Goal: Task Accomplishment & Management: Complete application form

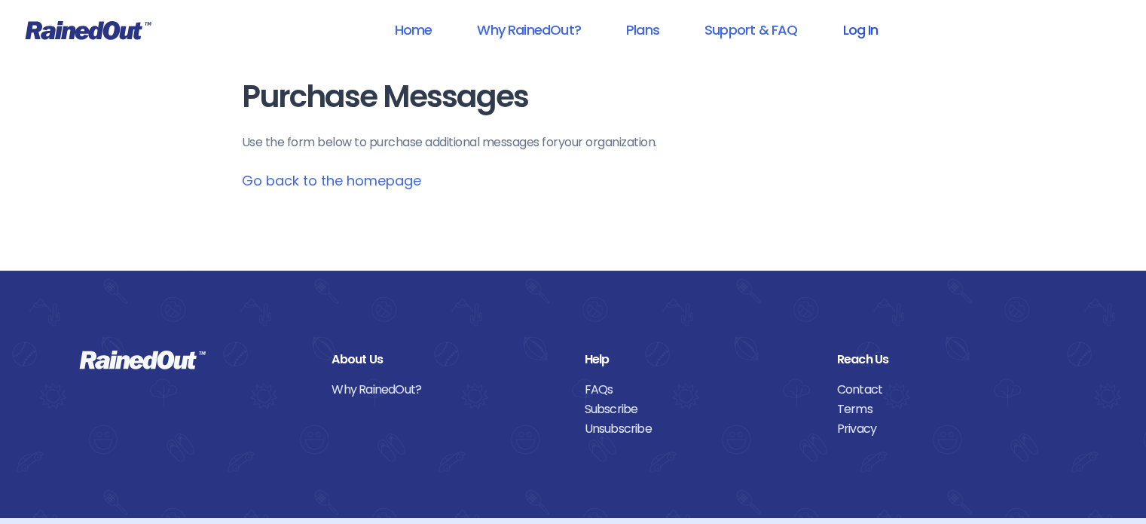
click at [867, 27] on link "Log In" at bounding box center [860, 30] width 75 height 34
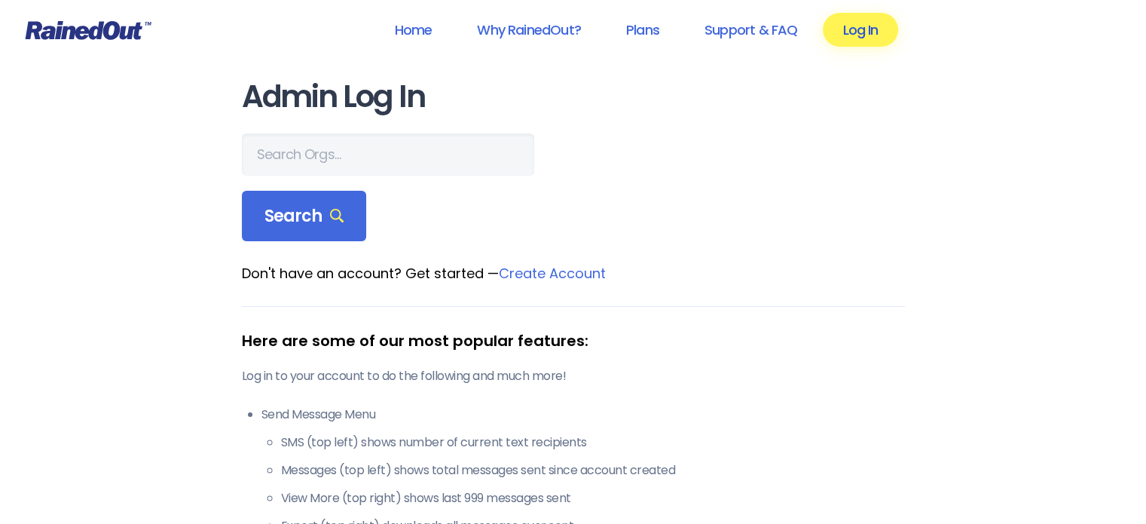
click at [871, 40] on link "Log In" at bounding box center [860, 30] width 75 height 34
click at [841, 32] on link "Log In" at bounding box center [860, 30] width 75 height 34
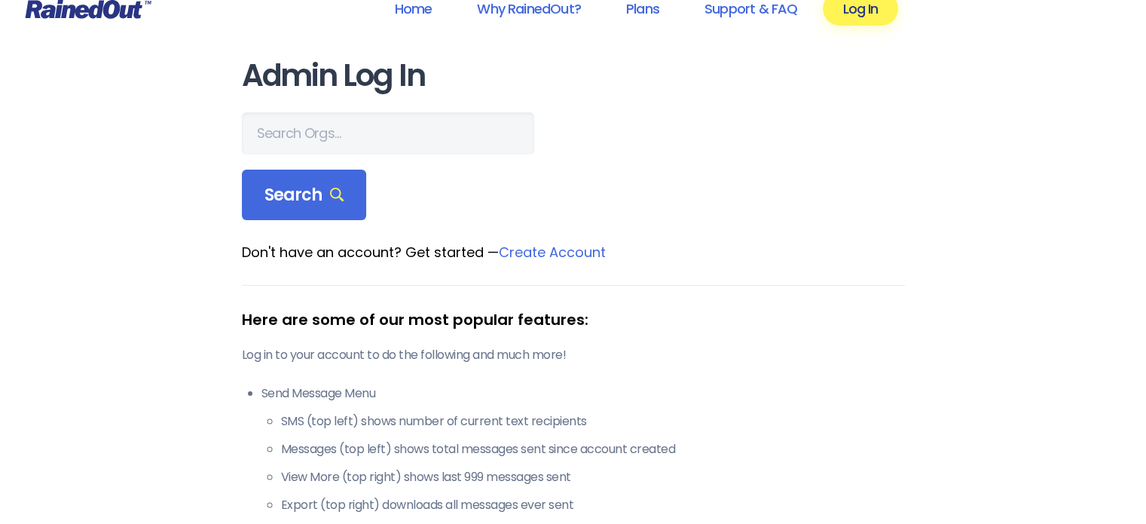
scroll to position [20, 0]
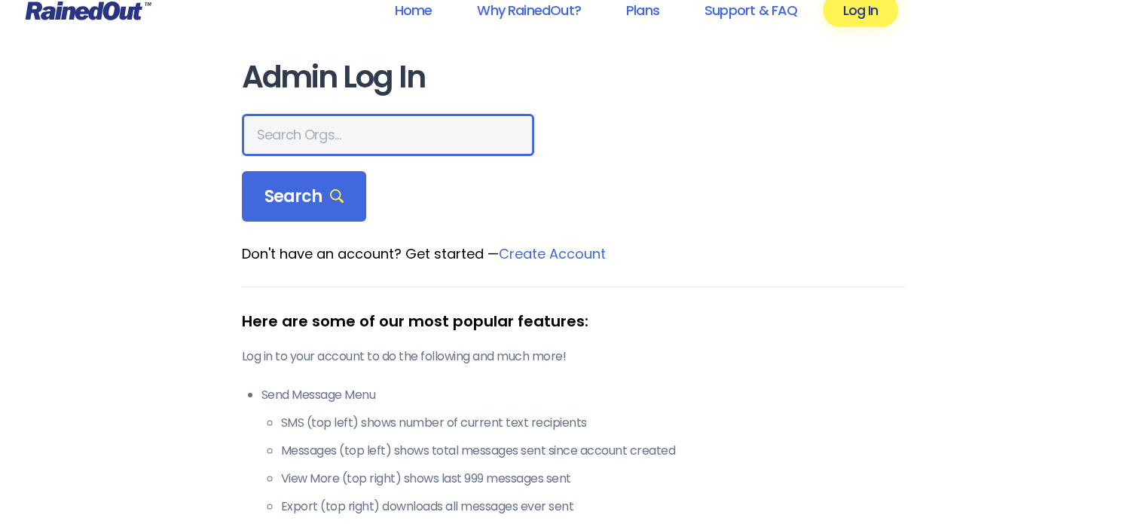
click at [378, 138] on input "text" at bounding box center [388, 135] width 292 height 42
type input "Lake [PERSON_NAME] youth association"
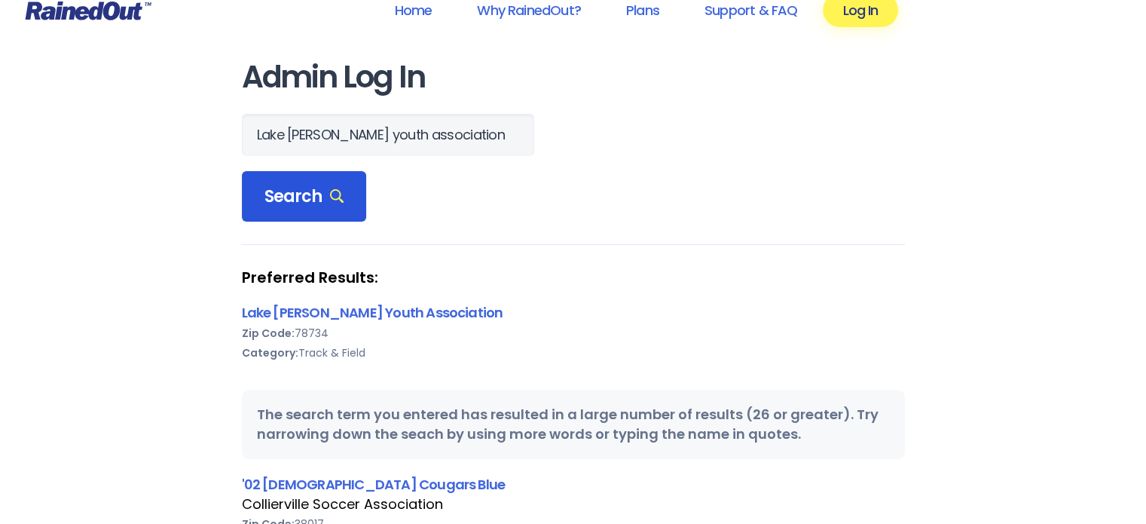
scroll to position [0, 0]
click at [299, 199] on span "Search" at bounding box center [304, 196] width 80 height 21
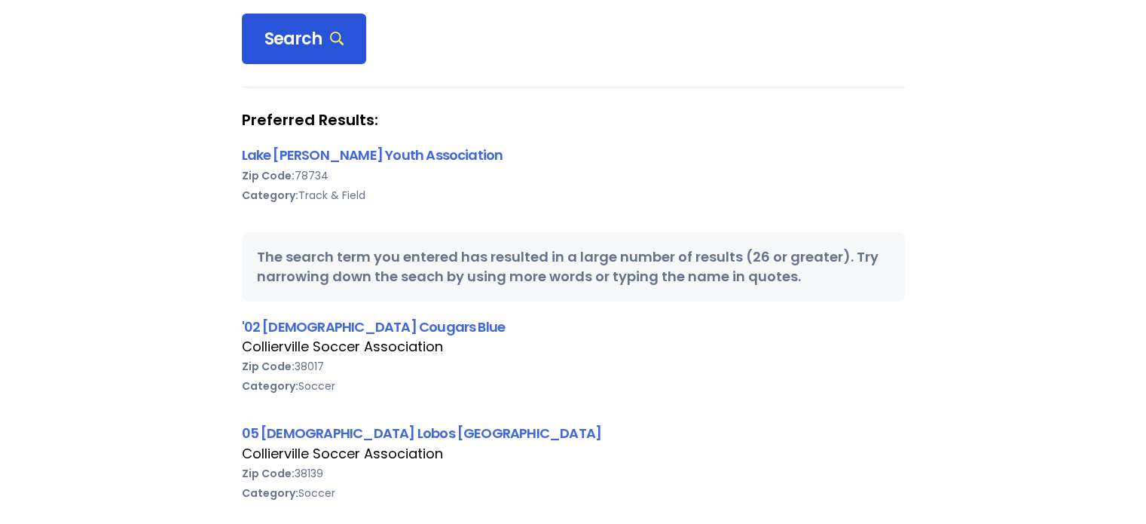
scroll to position [189, 0]
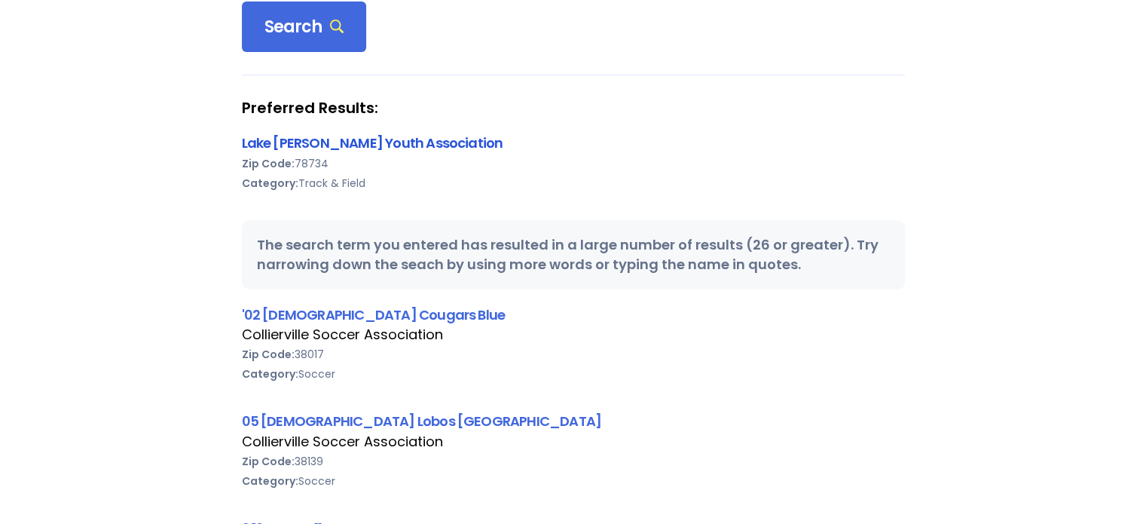
click at [313, 147] on link "Lake [PERSON_NAME] Youth Association" at bounding box center [372, 142] width 261 height 19
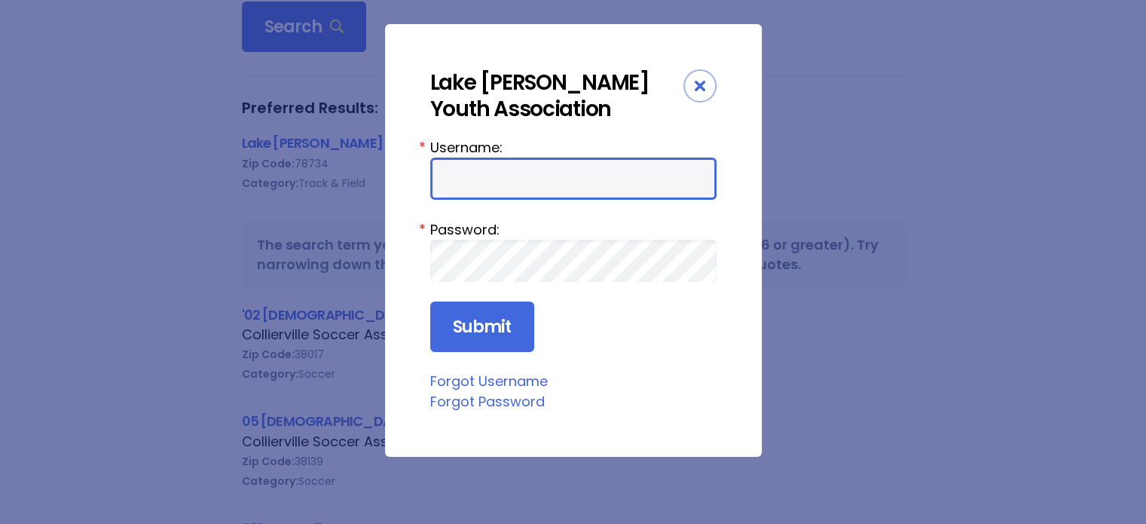
type input "cnugen"
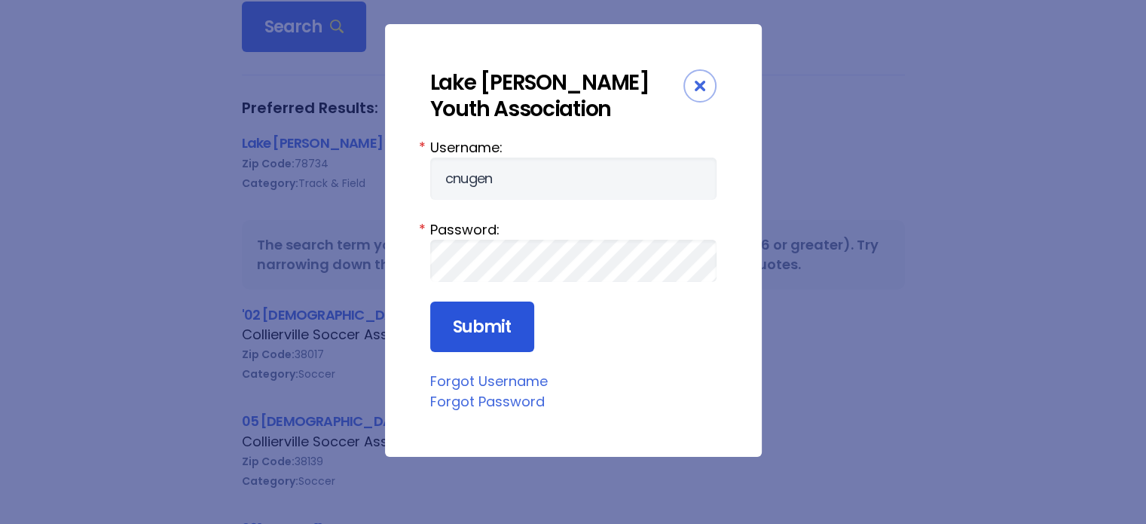
click at [484, 328] on input "Submit" at bounding box center [482, 326] width 104 height 51
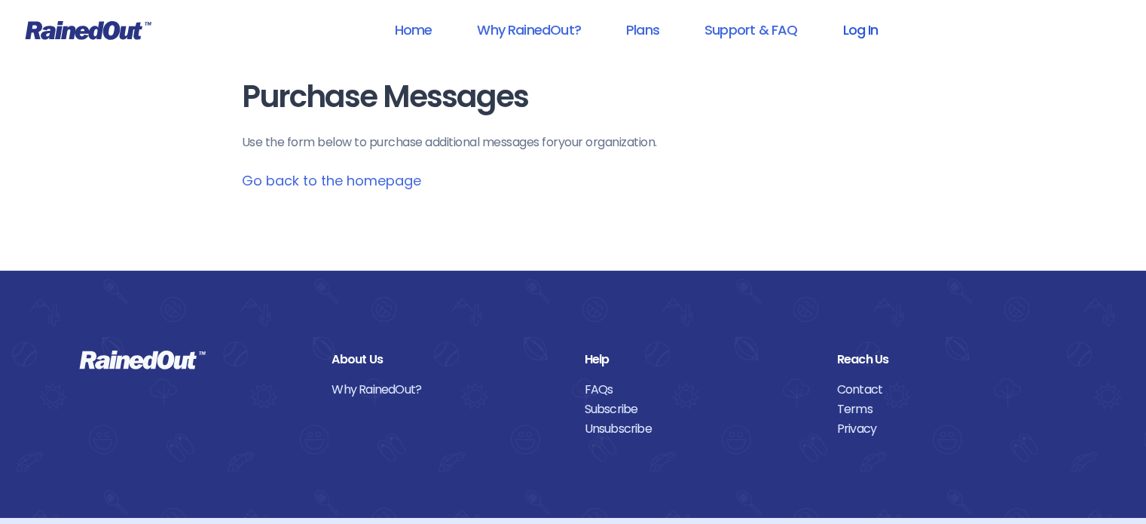
click at [858, 34] on link "Log In" at bounding box center [860, 30] width 75 height 34
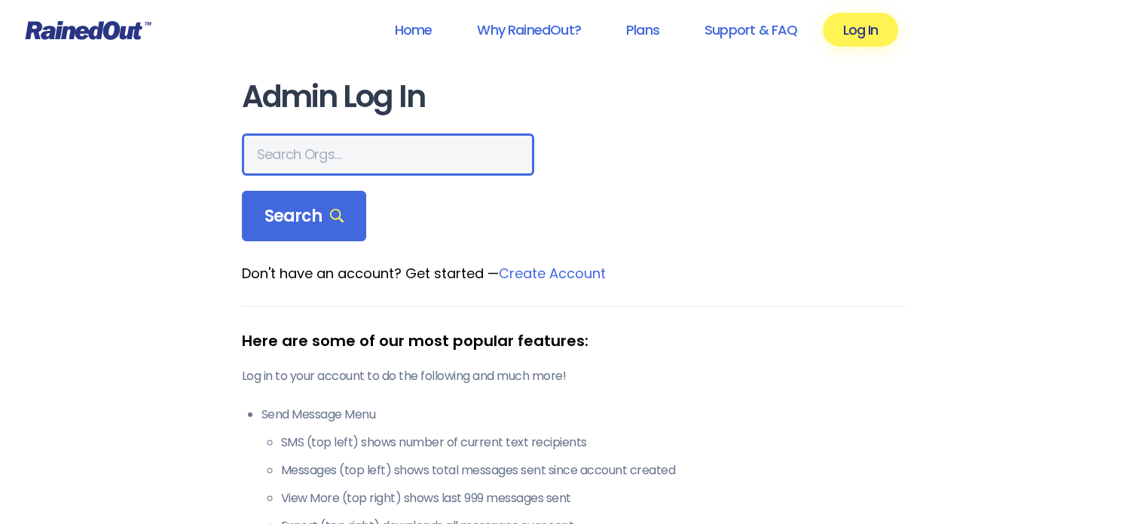
click at [328, 167] on input "text" at bounding box center [388, 154] width 292 height 42
type input "LTYA baseball"
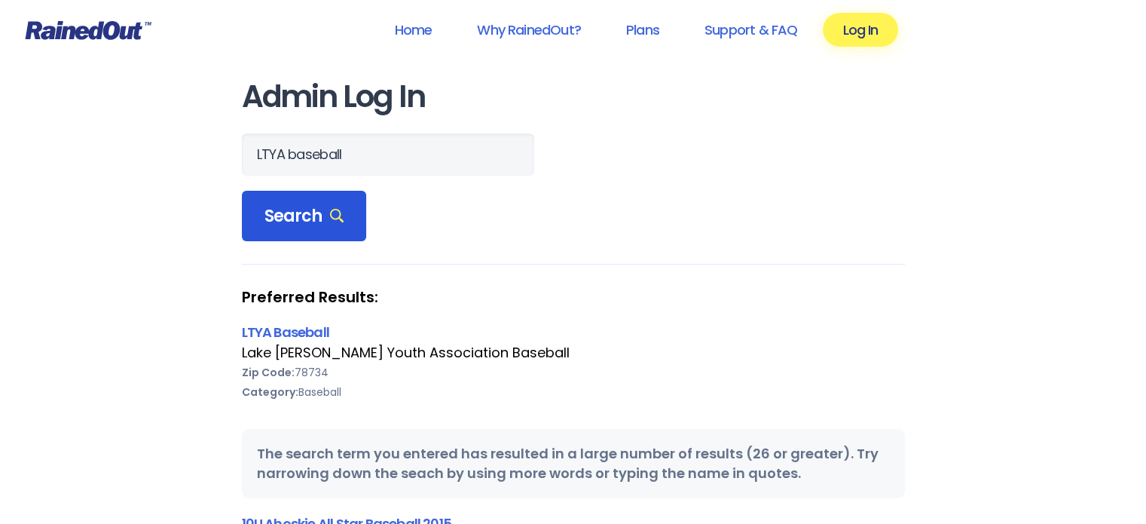
click at [266, 228] on div "Search" at bounding box center [304, 216] width 125 height 51
click at [274, 213] on span "Search" at bounding box center [304, 216] width 80 height 21
